Goal: Task Accomplishment & Management: Complete application form

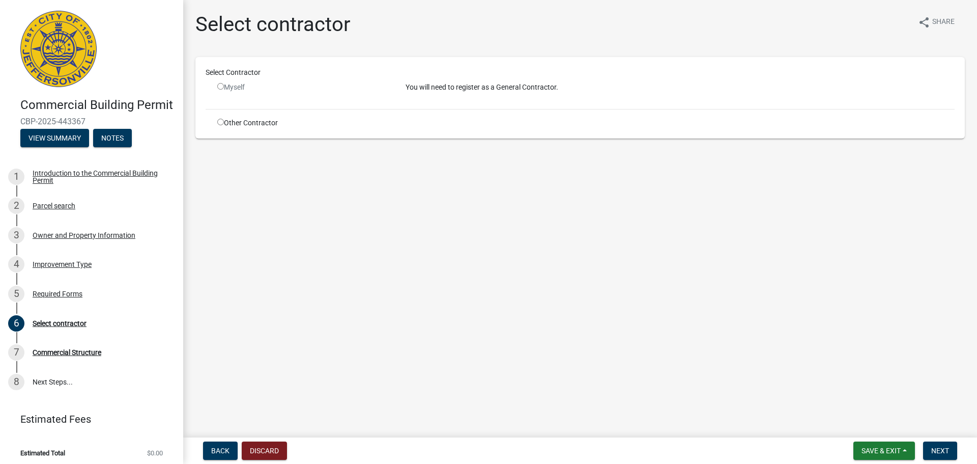
click at [220, 123] on input "radio" at bounding box center [220, 122] width 7 height 7
radio input "true"
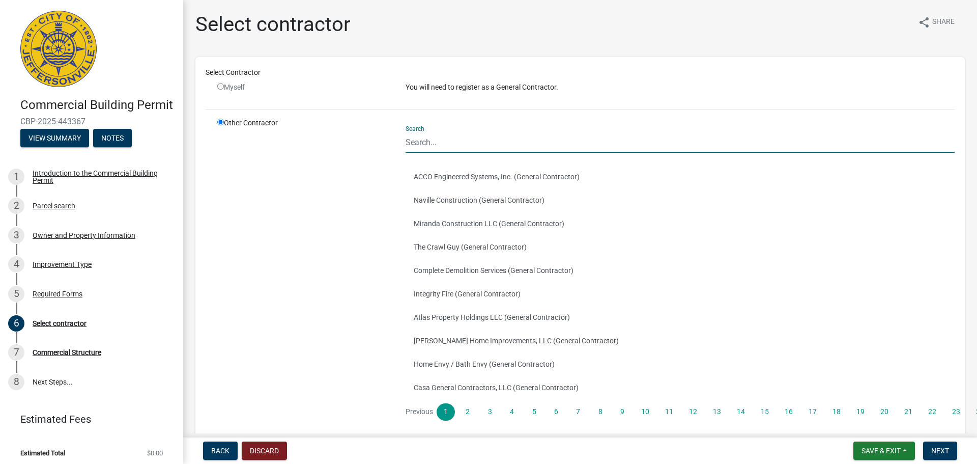
click at [428, 136] on input "Search" at bounding box center [680, 142] width 549 height 21
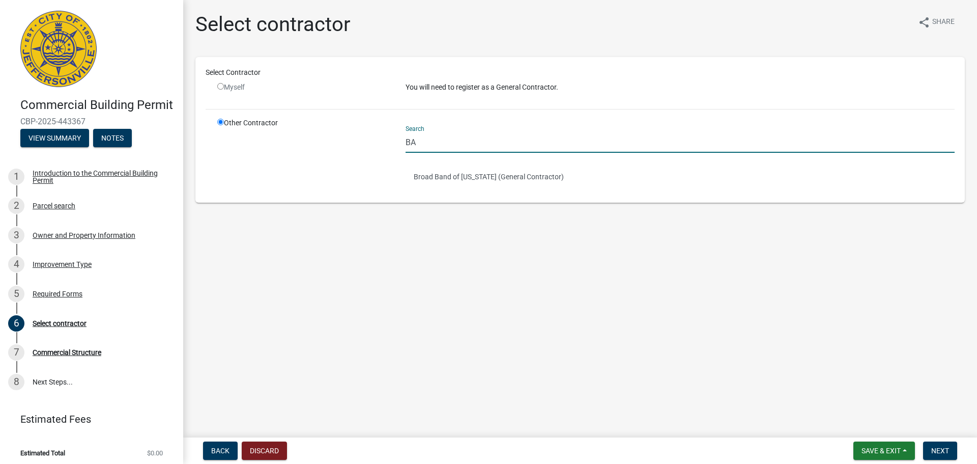
type input "B"
type input "[PERSON_NAME]"
click at [415, 252] on main "Select contractor share Share Select Contractor Myself You will need to registe…" at bounding box center [580, 216] width 794 height 433
